Goal: Transaction & Acquisition: Book appointment/travel/reservation

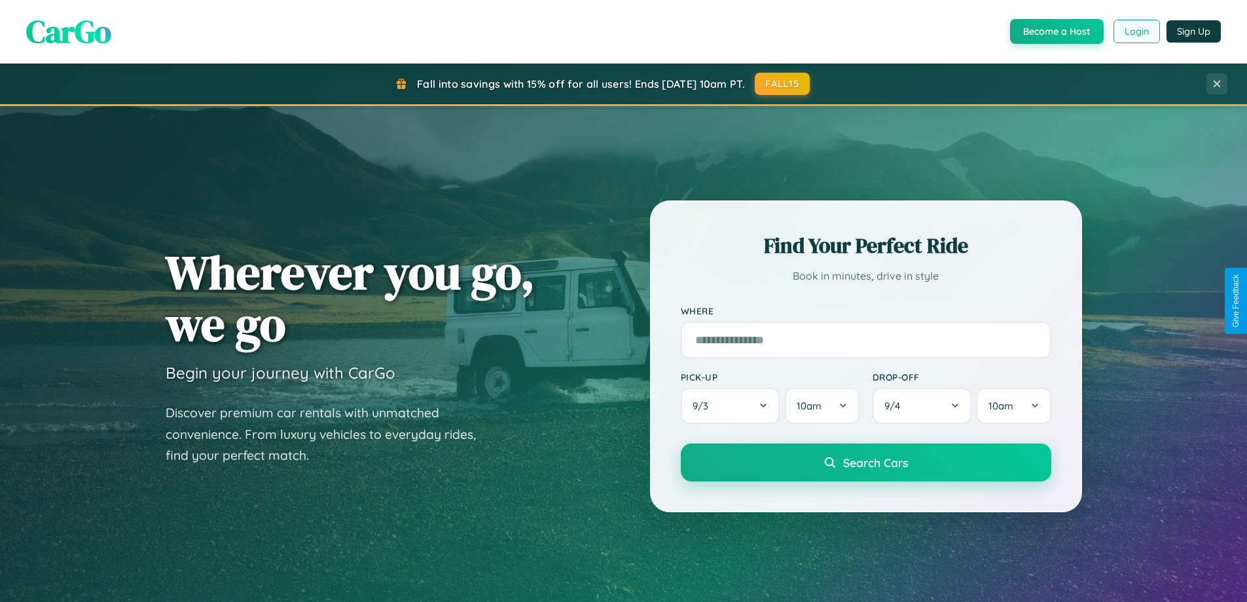
click at [1136, 31] on button "Login" at bounding box center [1137, 32] width 46 height 24
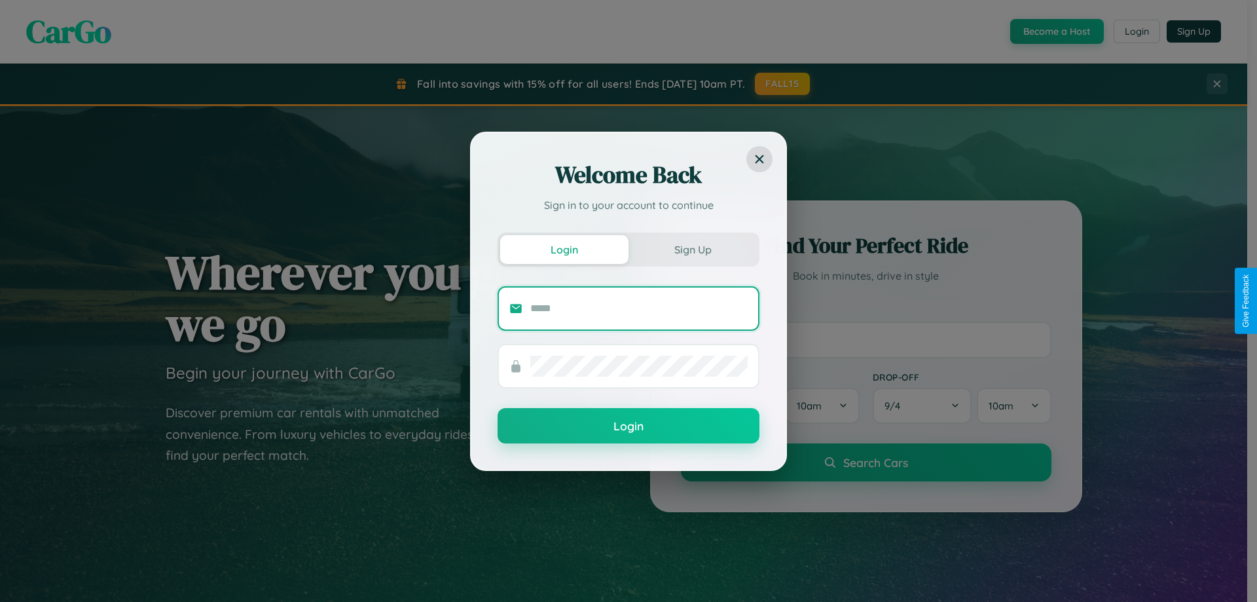
click at [639, 308] on input "text" at bounding box center [638, 308] width 217 height 21
type input "**********"
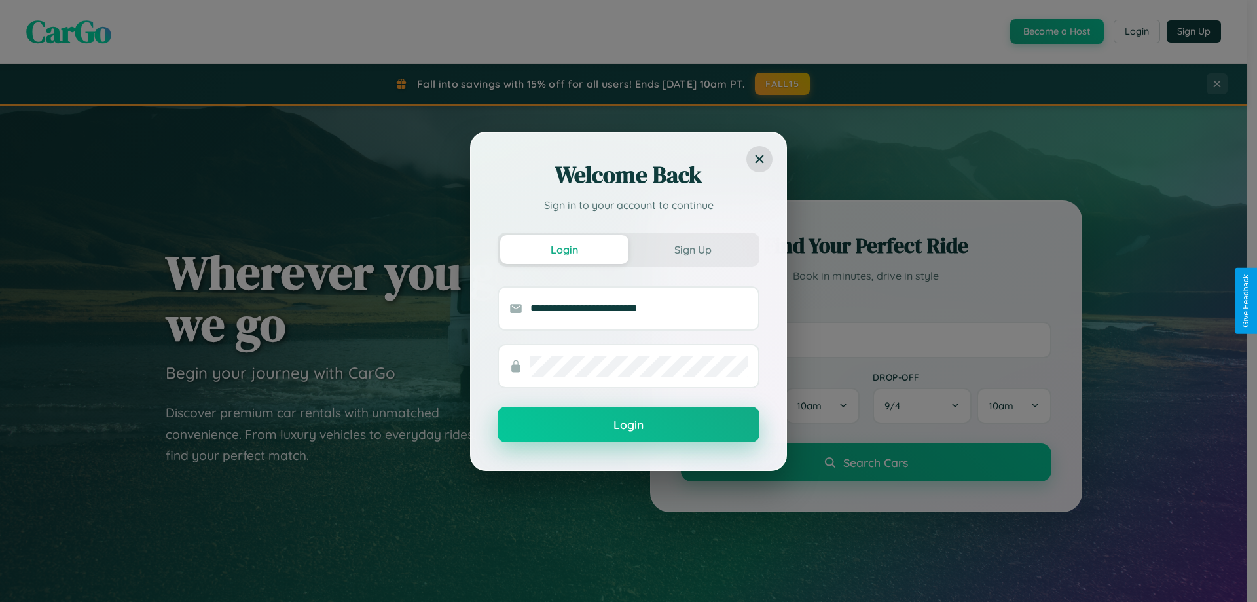
click at [629, 425] on button "Login" at bounding box center [629, 424] width 262 height 35
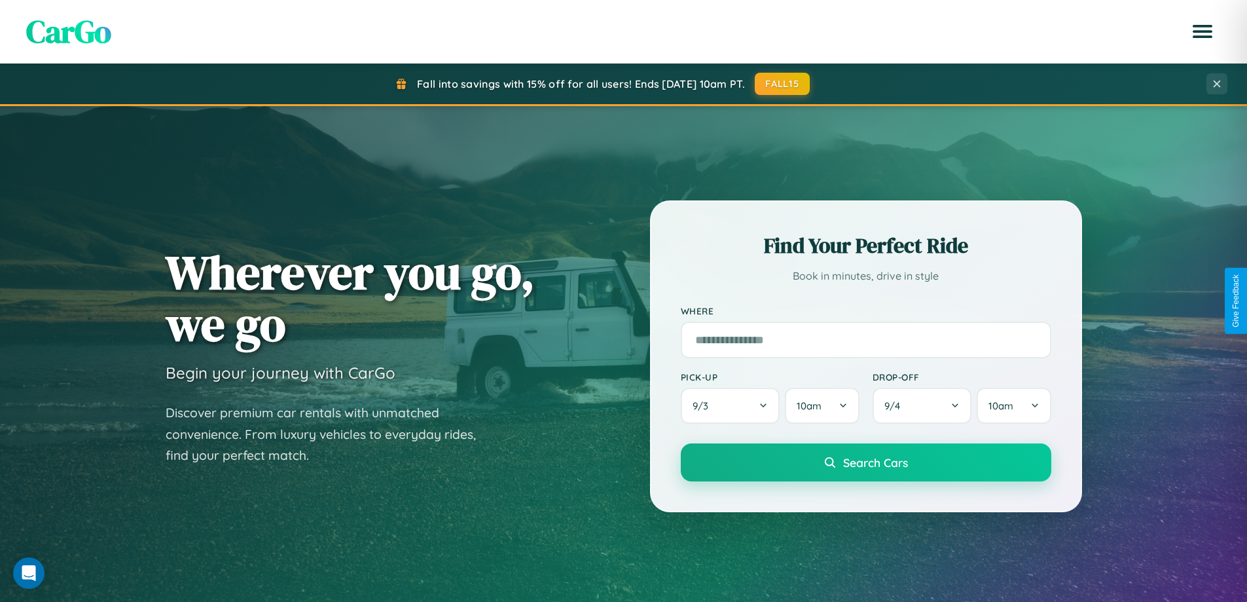
scroll to position [901, 0]
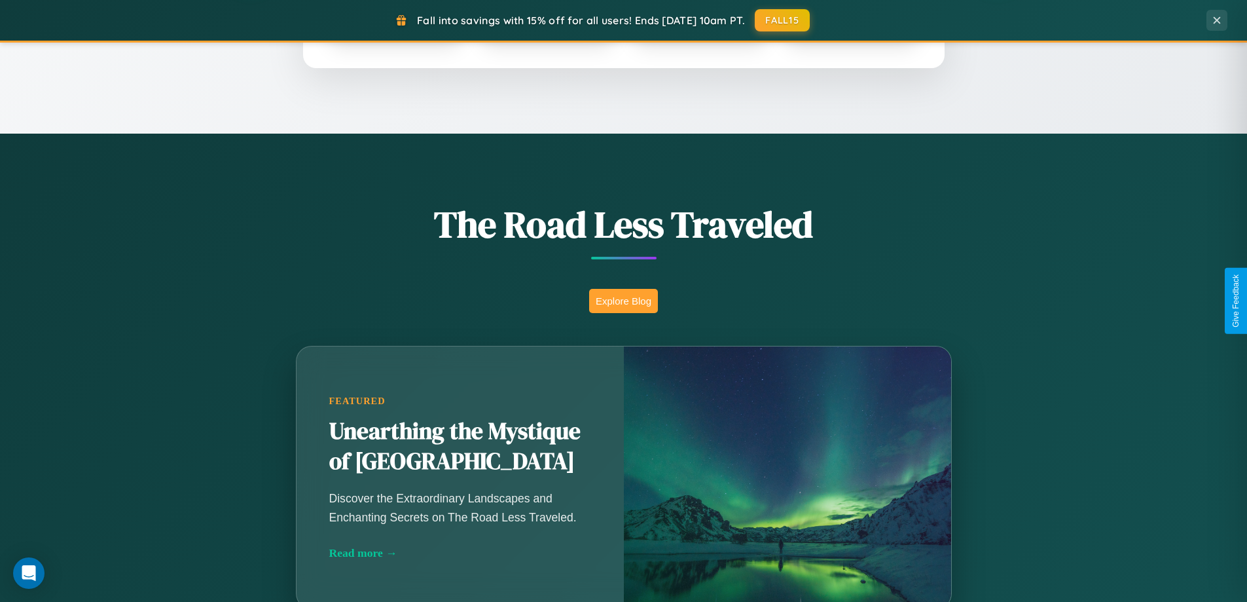
click at [623, 301] on button "Explore Blog" at bounding box center [623, 301] width 69 height 24
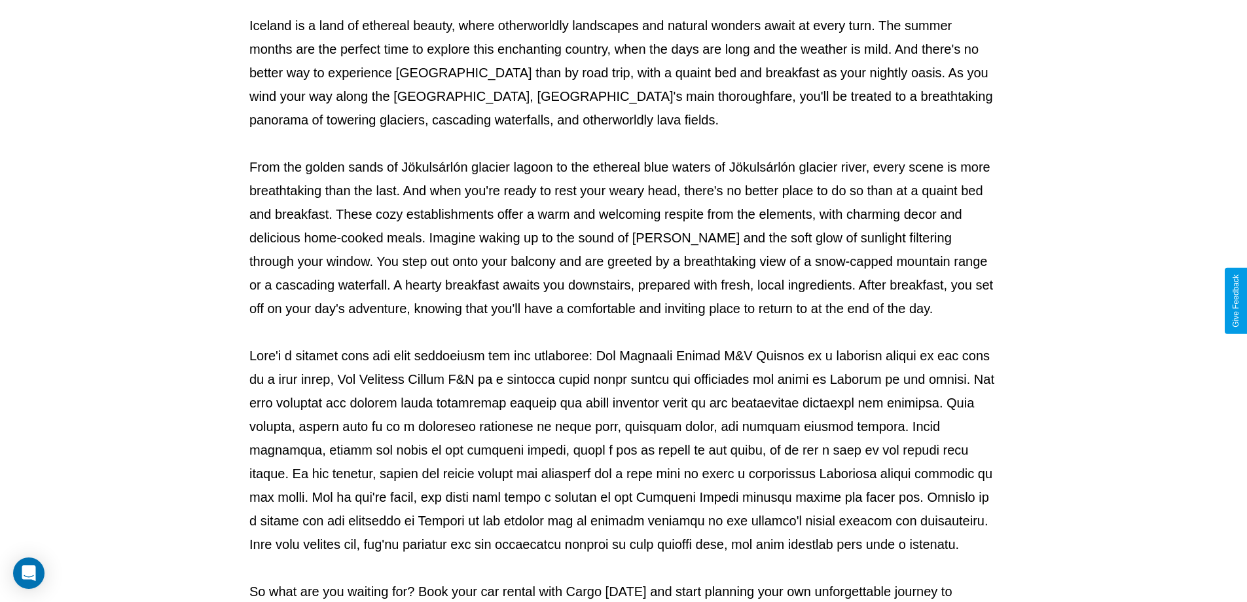
scroll to position [424, 0]
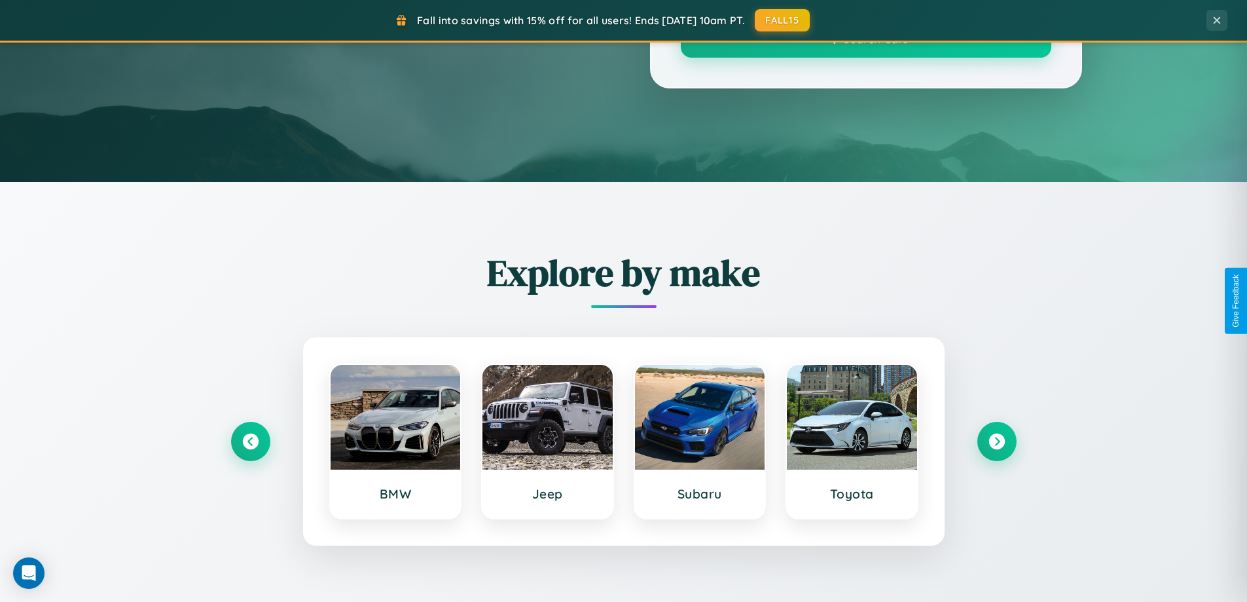
scroll to position [901, 0]
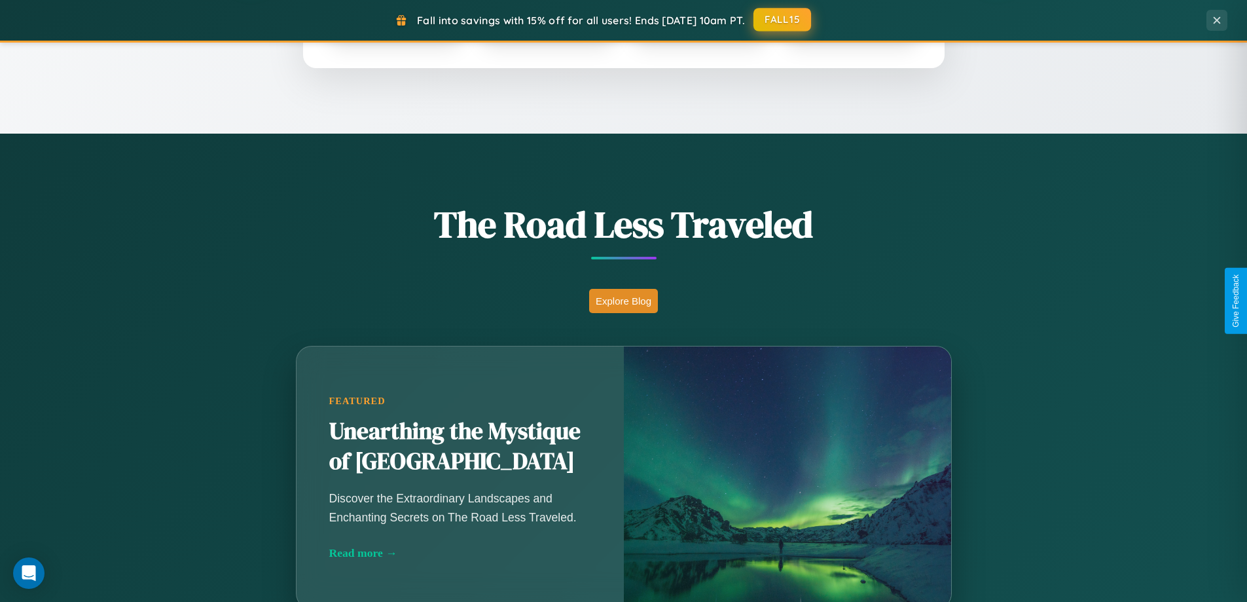
click at [783, 20] on button "FALL15" at bounding box center [783, 20] width 58 height 24
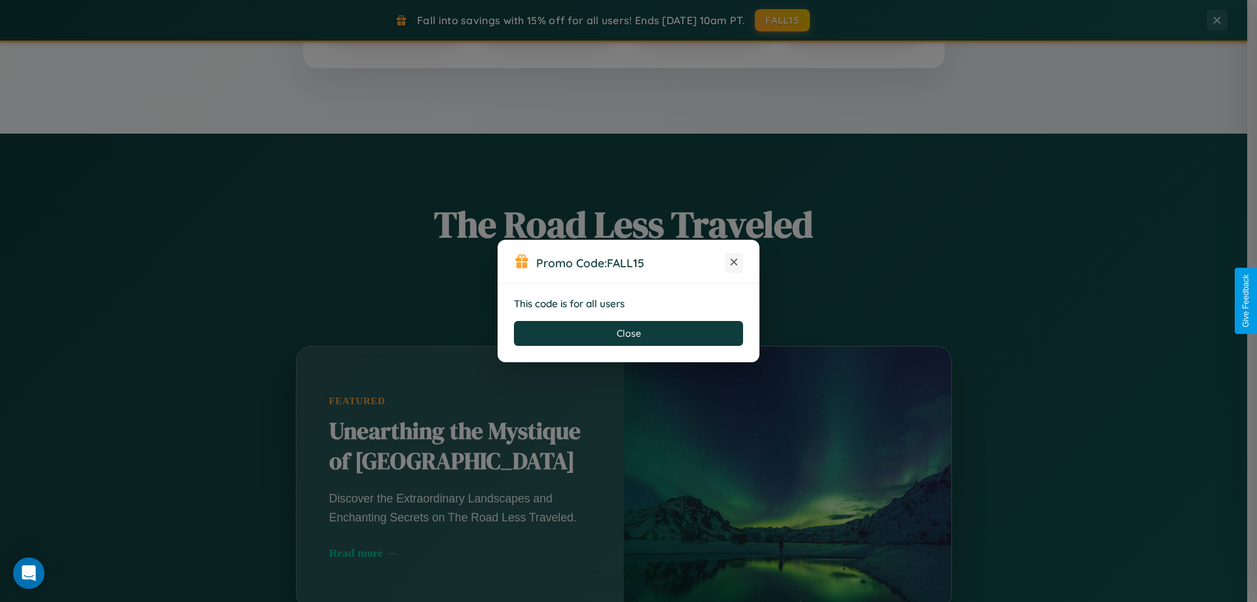
click at [734, 263] on icon at bounding box center [733, 261] width 13 height 13
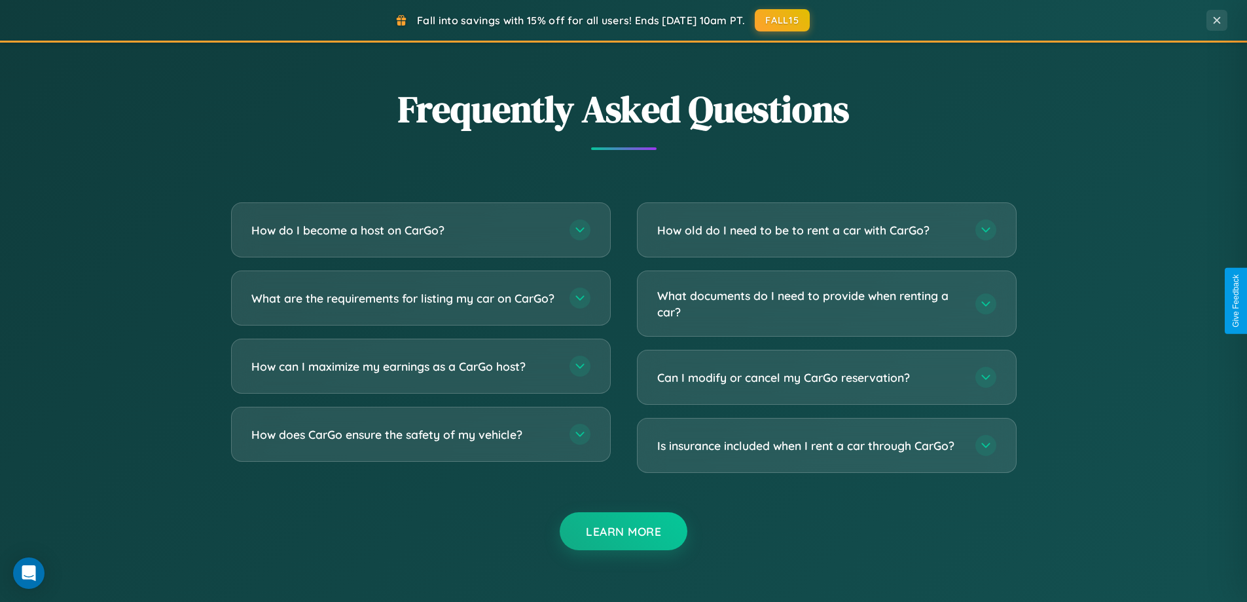
scroll to position [2520, 0]
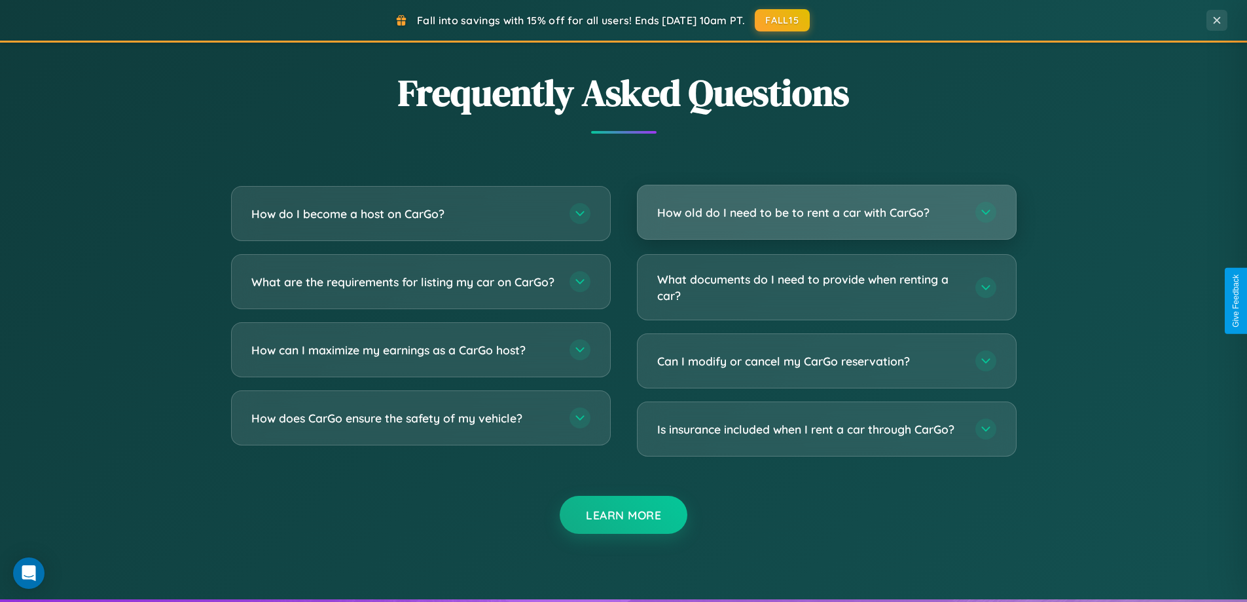
click at [826, 213] on h3 "How old do I need to be to rent a car with CarGo?" at bounding box center [809, 212] width 305 height 16
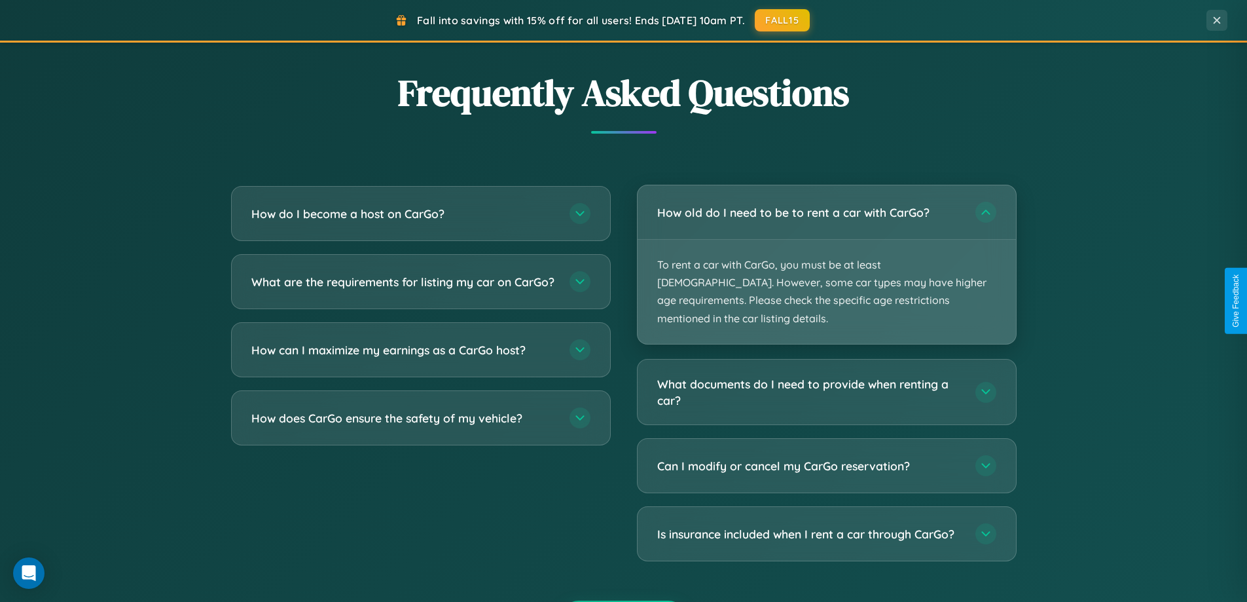
click at [826, 255] on p "To rent a car with CarGo, you must be at least [DEMOGRAPHIC_DATA]. However, som…" at bounding box center [827, 292] width 378 height 104
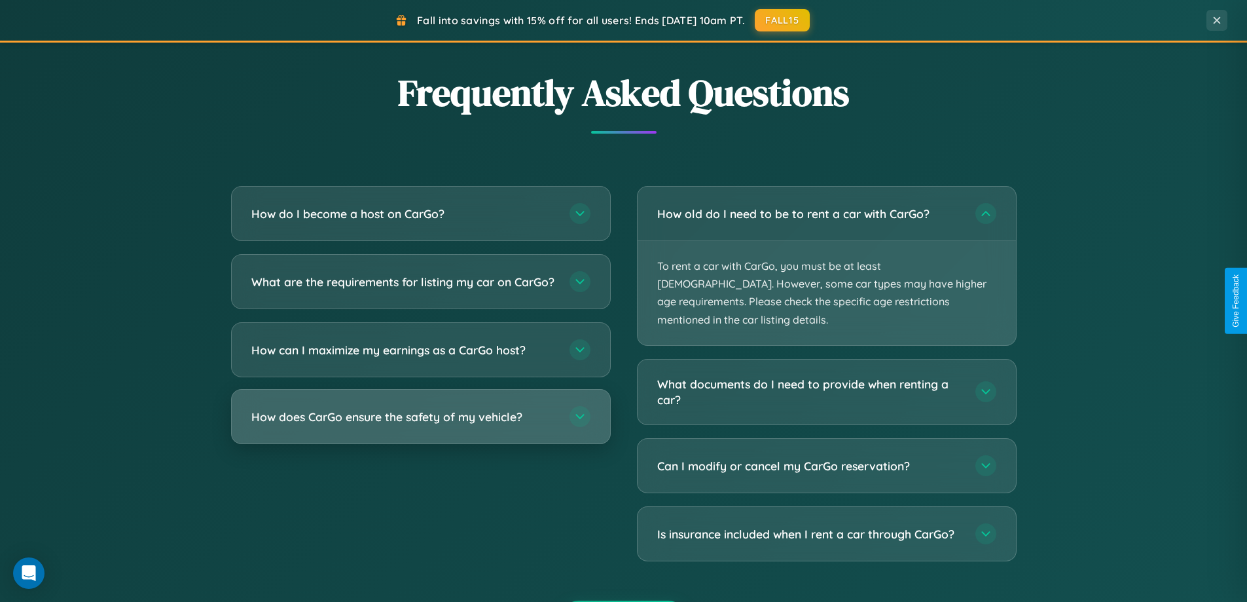
click at [420, 425] on h3 "How does CarGo ensure the safety of my vehicle?" at bounding box center [403, 417] width 305 height 16
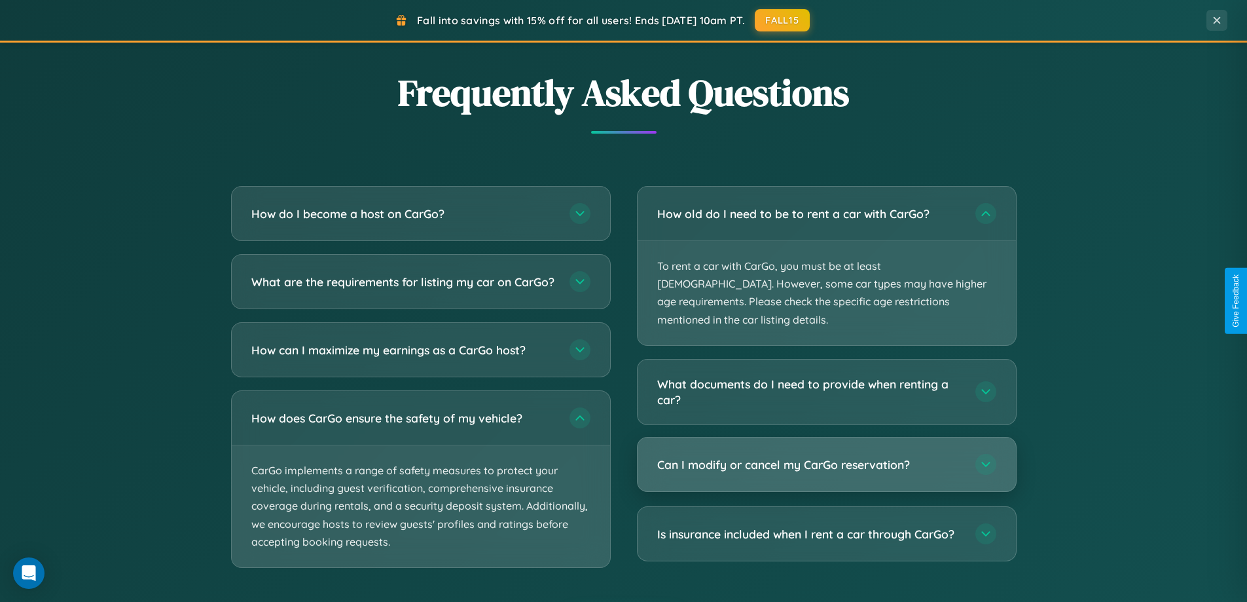
click at [826, 456] on h3 "Can I modify or cancel my CarGo reservation?" at bounding box center [809, 464] width 305 height 16
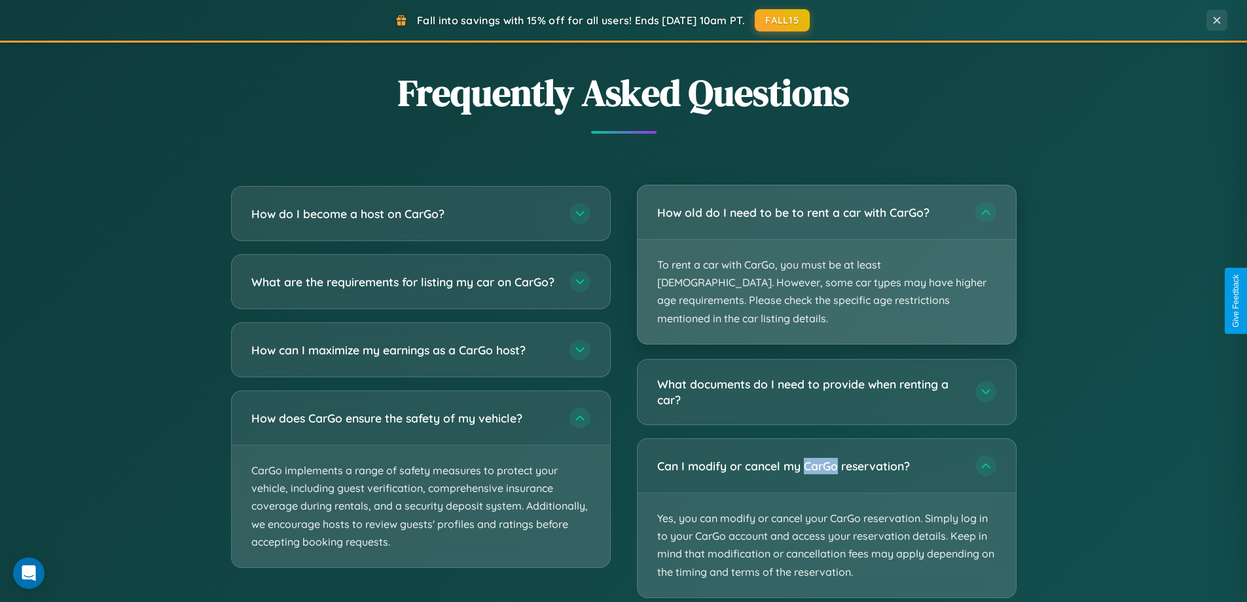
click at [826, 256] on p "To rent a car with CarGo, you must be at least [DEMOGRAPHIC_DATA]. However, som…" at bounding box center [827, 292] width 378 height 104
click at [826, 255] on p "To rent a car with CarGo, you must be at least [DEMOGRAPHIC_DATA]. However, som…" at bounding box center [827, 292] width 378 height 104
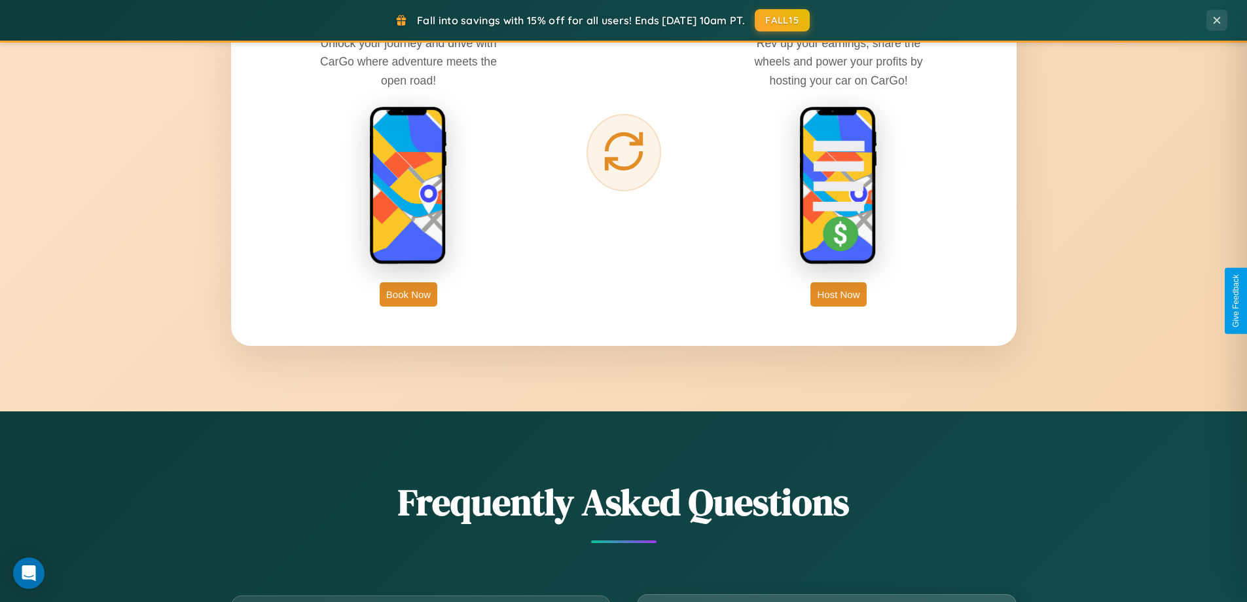
scroll to position [2104, 0]
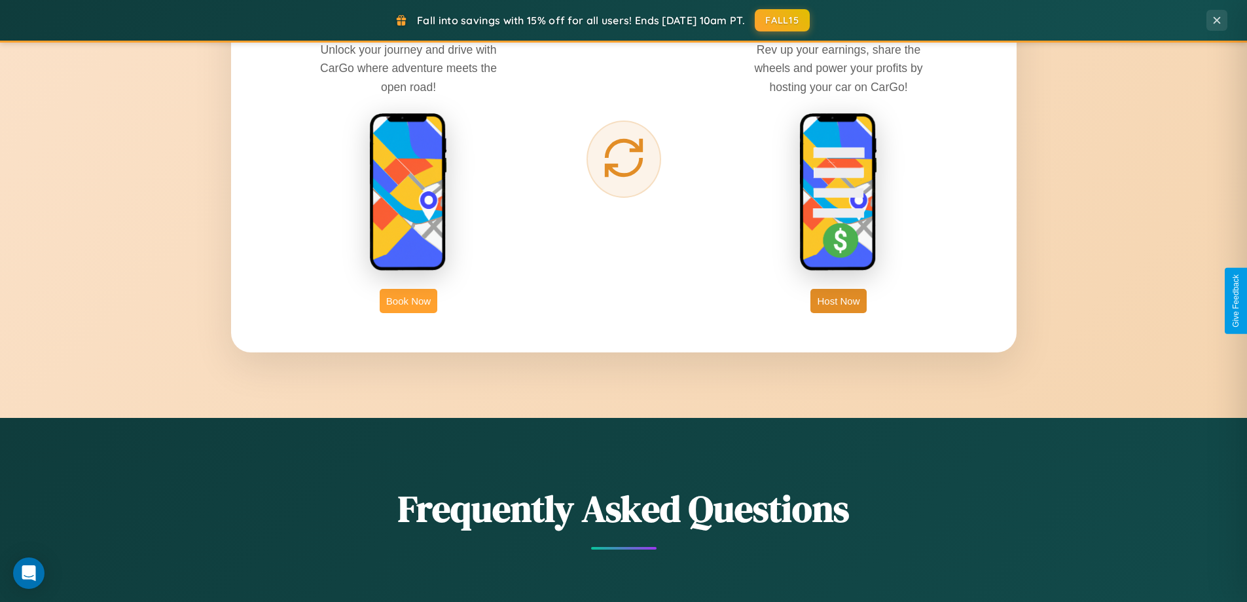
click at [409, 301] on button "Book Now" at bounding box center [409, 301] width 58 height 24
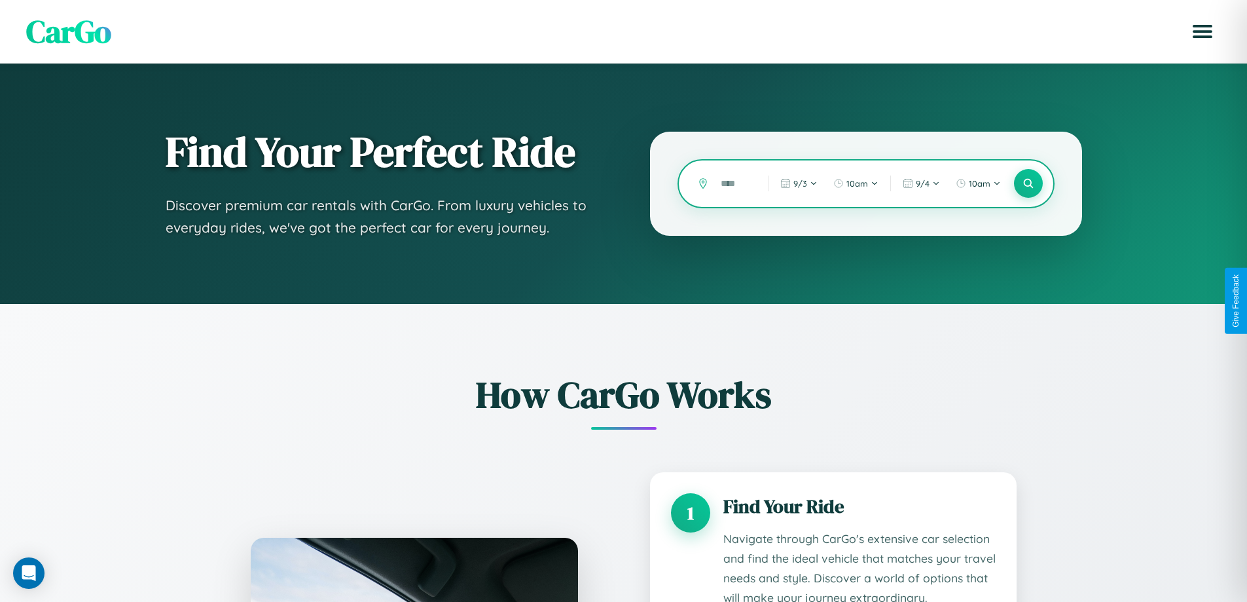
click at [735, 183] on input "text" at bounding box center [734, 183] width 41 height 23
type input "*****"
click at [1028, 183] on icon at bounding box center [1028, 183] width 12 height 12
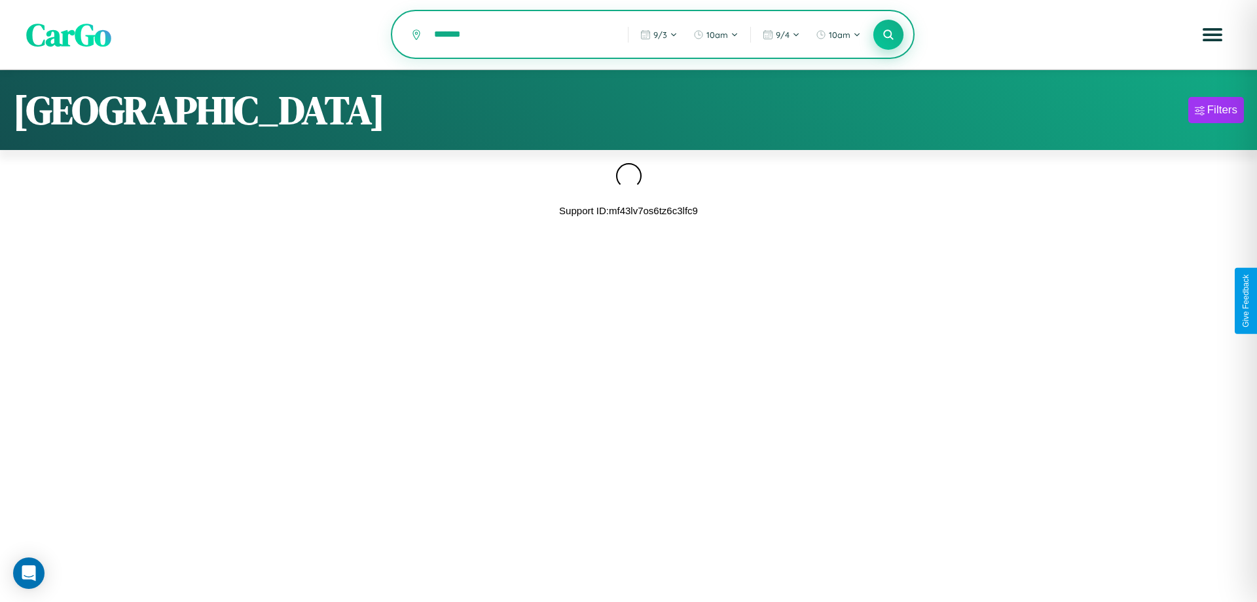
type input "*******"
click at [889, 35] on icon at bounding box center [888, 34] width 12 height 12
